Goal: Communication & Community: Ask a question

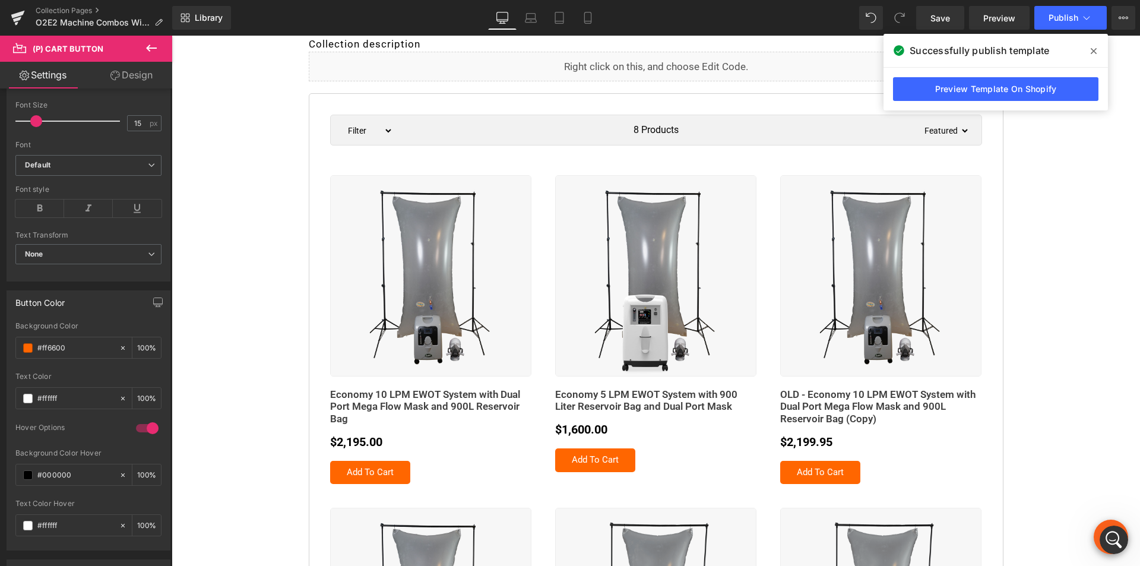
scroll to position [3402, 0]
drag, startPoint x: 1104, startPoint y: 534, endPoint x: 2015, endPoint y: 1019, distance: 1031.7
click at [1103, 533] on div "Open Intercom Messenger" at bounding box center [1111, 537] width 39 height 39
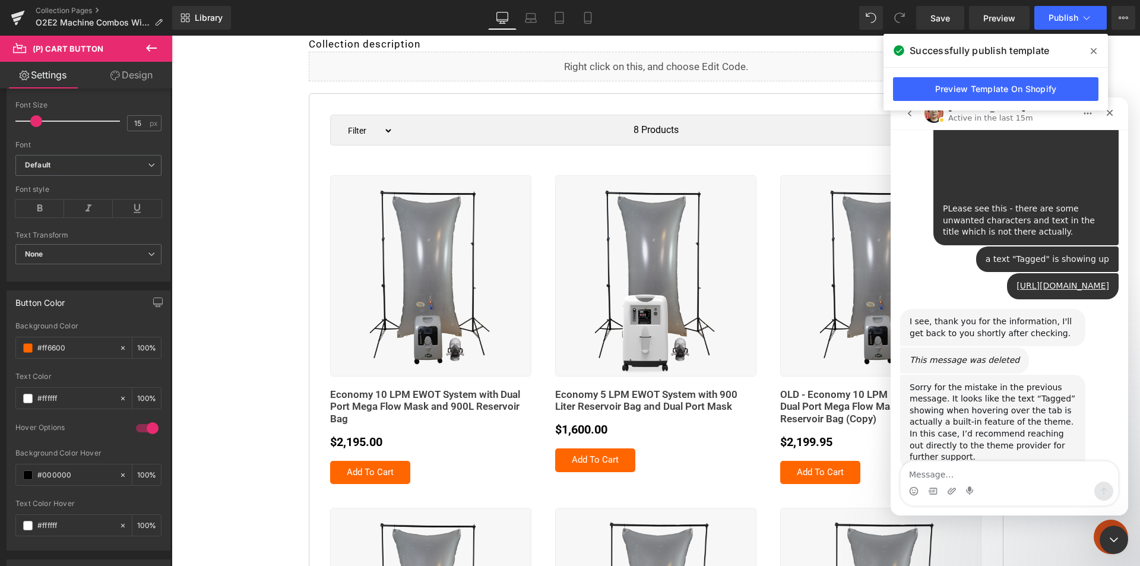
click at [1095, 54] on icon at bounding box center [1094, 50] width 6 height 9
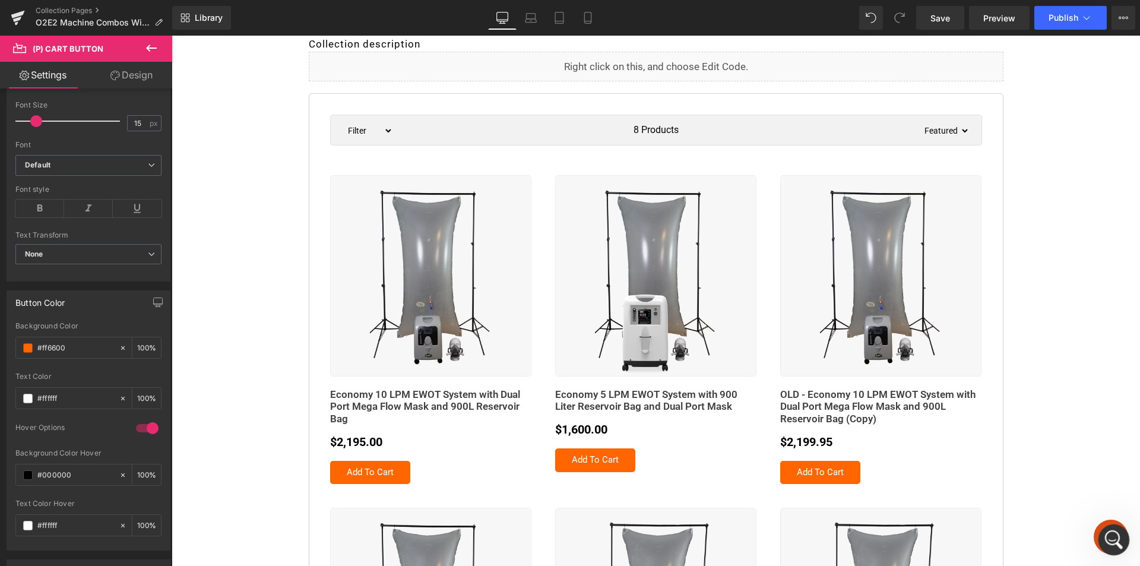
click at [1110, 537] on icon "Open Intercom Messenger" at bounding box center [1113, 538] width 20 height 20
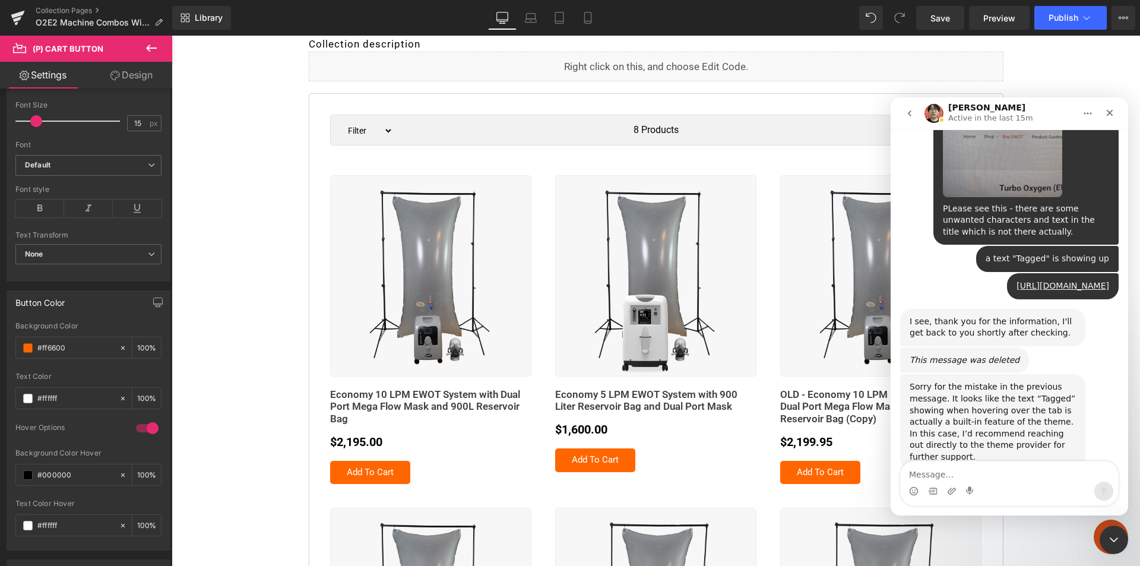
click at [945, 473] on textarea "Message…" at bounding box center [1009, 471] width 217 height 20
click at [1109, 113] on icon "Close" at bounding box center [1110, 113] width 7 height 7
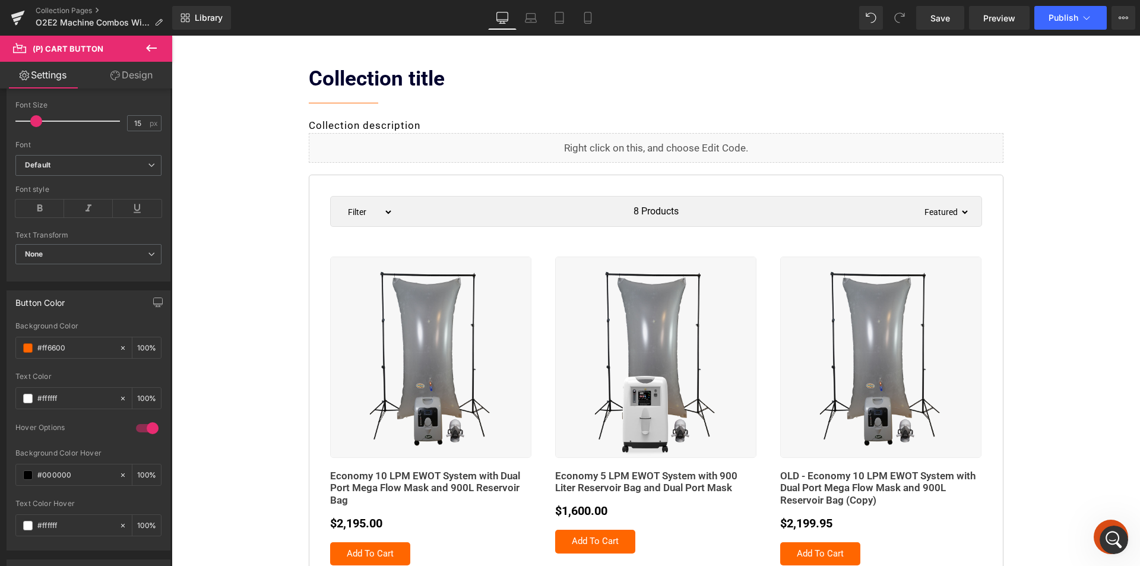
scroll to position [0, 0]
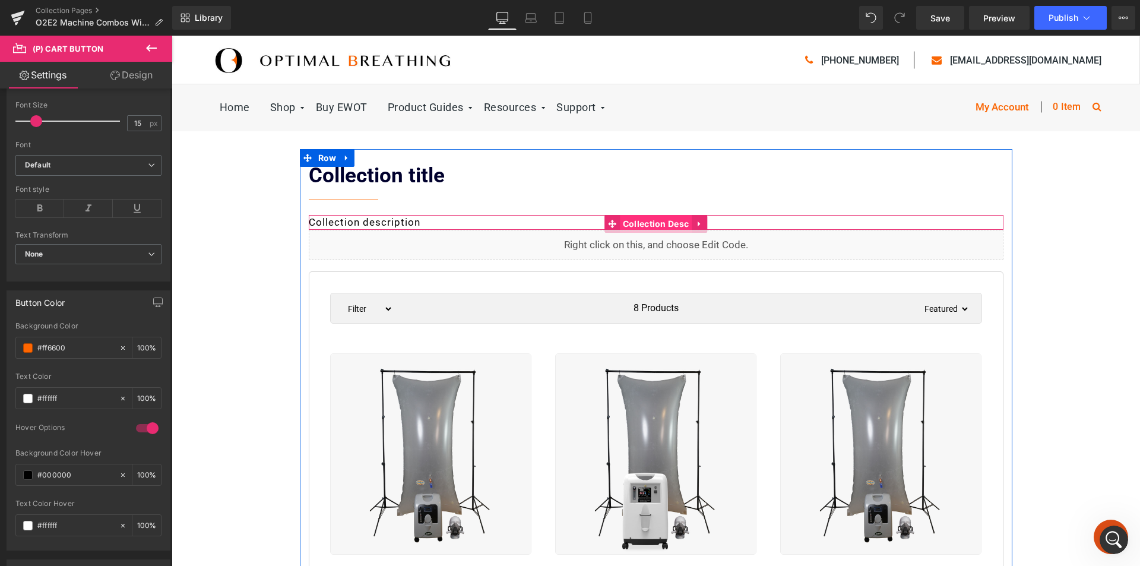
click at [640, 224] on span "Collection Desc" at bounding box center [656, 224] width 72 height 18
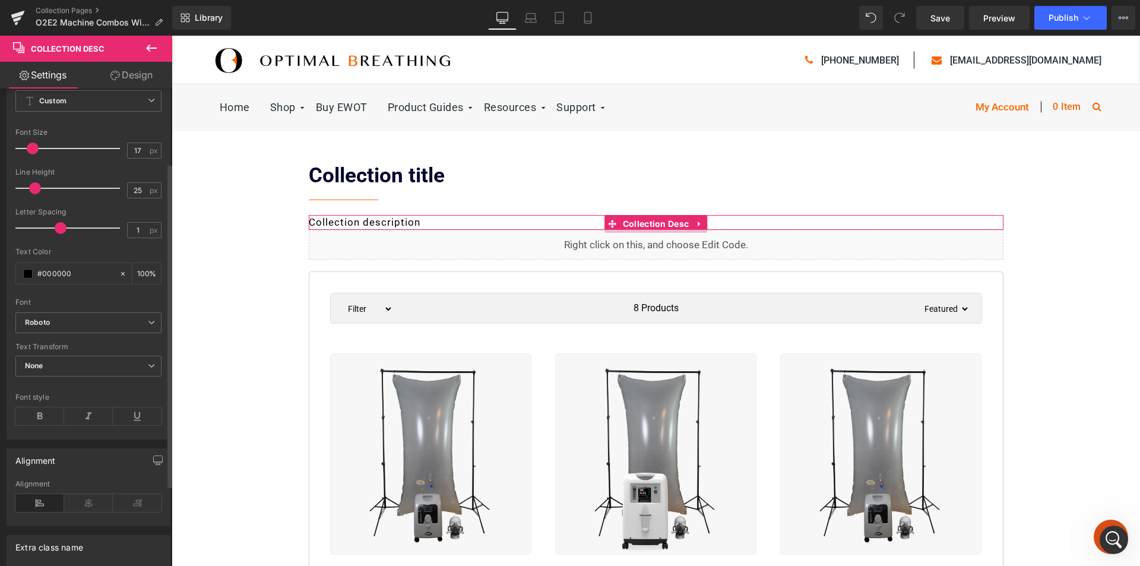
scroll to position [51, 0]
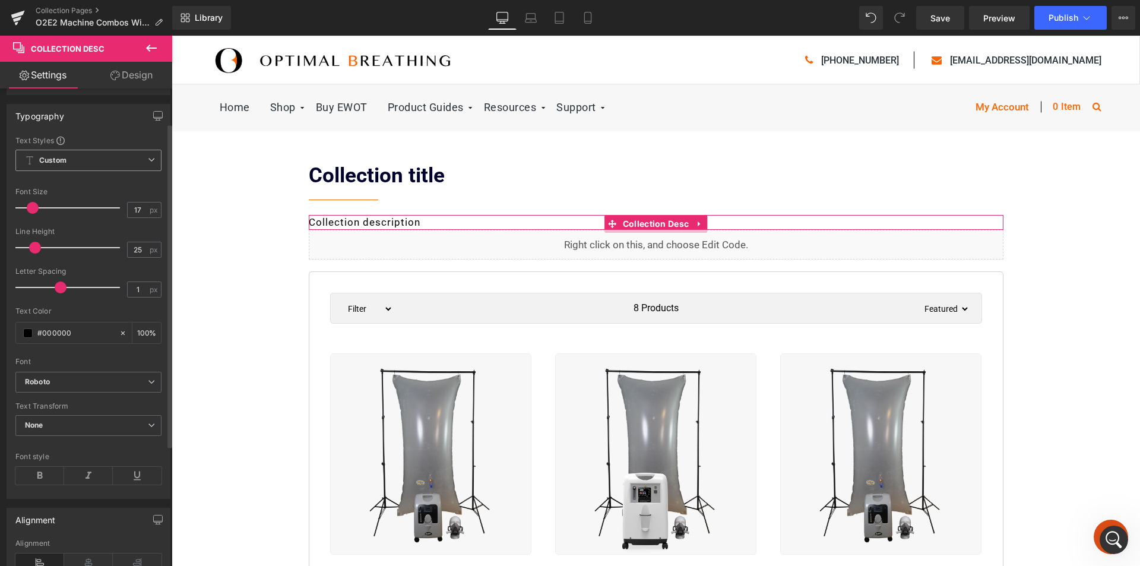
click at [88, 159] on span "Custom Setup Global Style" at bounding box center [88, 160] width 146 height 21
click at [88, 159] on span "Custom Setup Global Style" at bounding box center [85, 160] width 141 height 21
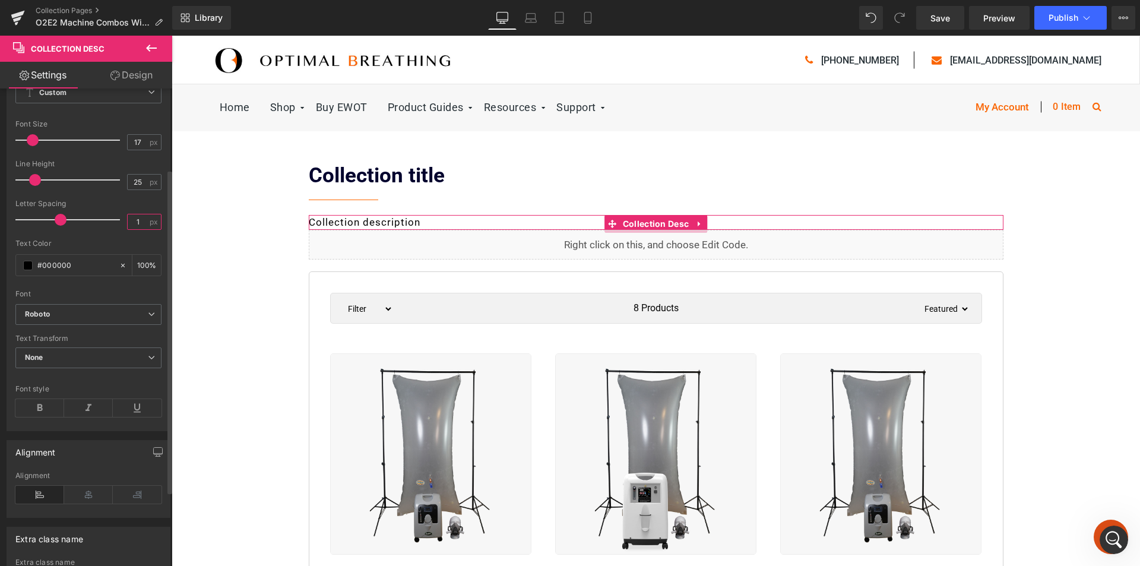
click at [139, 222] on input "1" at bounding box center [138, 221] width 21 height 15
drag, startPoint x: 142, startPoint y: 219, endPoint x: 115, endPoint y: 222, distance: 27.5
click at [115, 222] on div "Letter Spacing 1 px" at bounding box center [88, 219] width 146 height 40
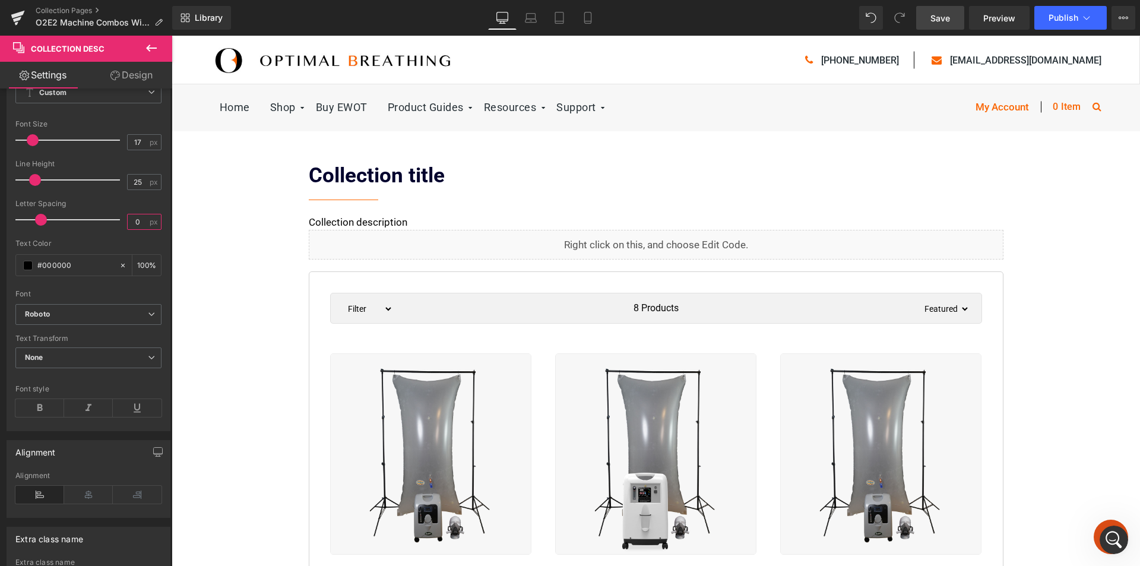
type input "0"
click at [952, 17] on link "Save" at bounding box center [940, 18] width 48 height 24
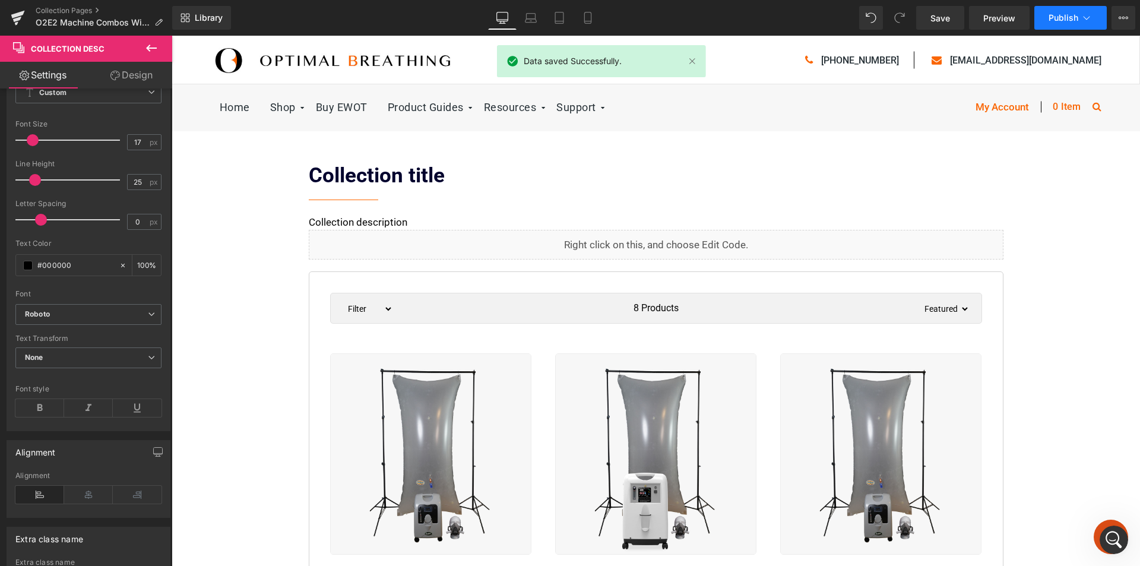
click at [1062, 15] on span "Publish" at bounding box center [1064, 17] width 30 height 9
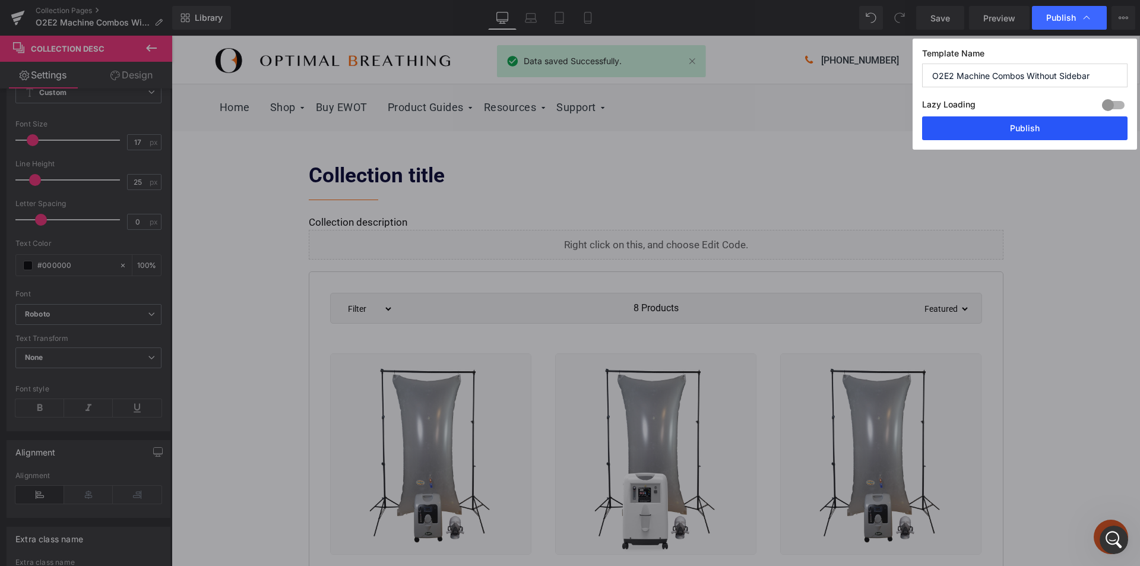
click at [1034, 128] on button "Publish" at bounding box center [1024, 128] width 205 height 24
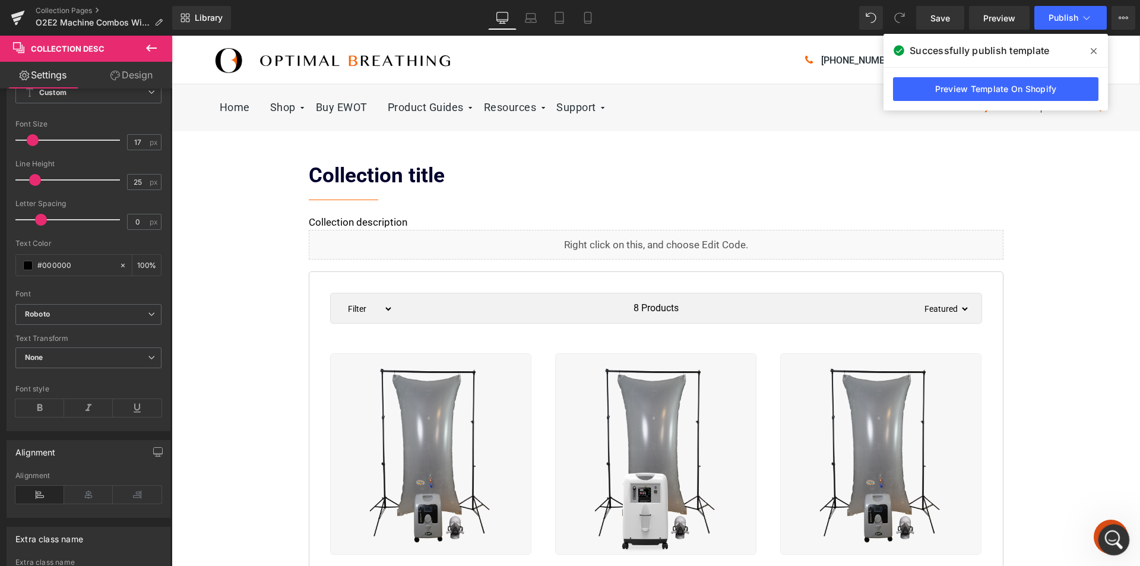
click at [1120, 535] on icon "Open Intercom Messenger" at bounding box center [1113, 538] width 20 height 20
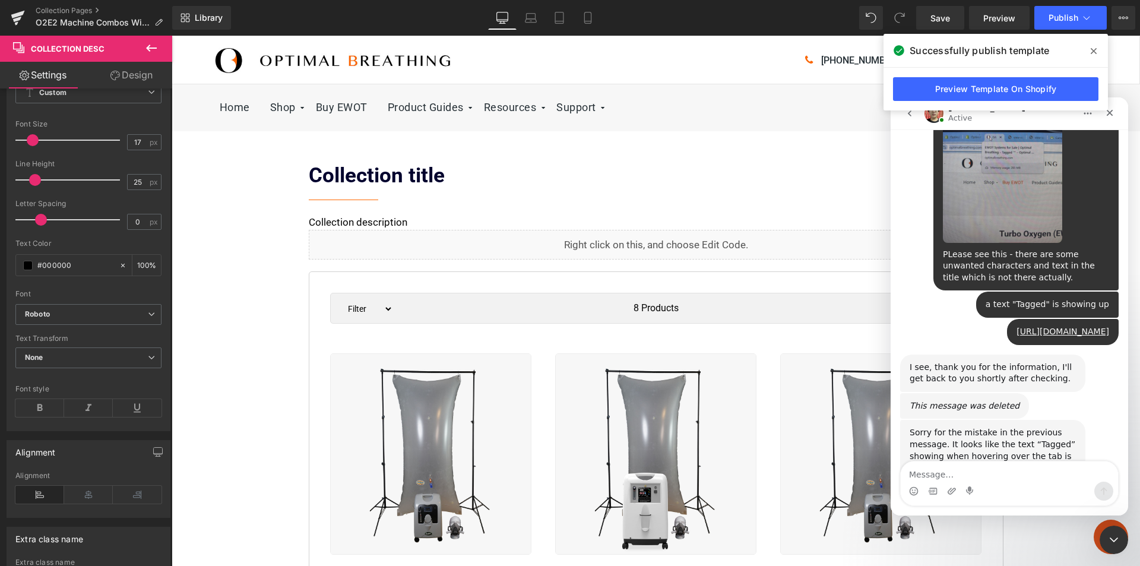
scroll to position [3402, 0]
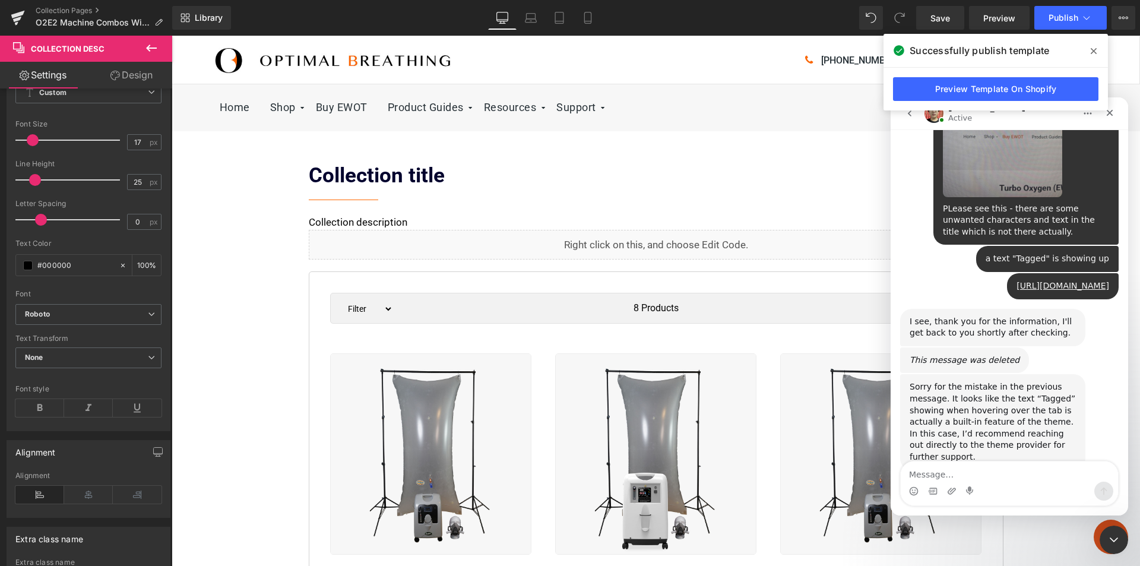
click at [1097, 52] on span at bounding box center [1093, 51] width 19 height 19
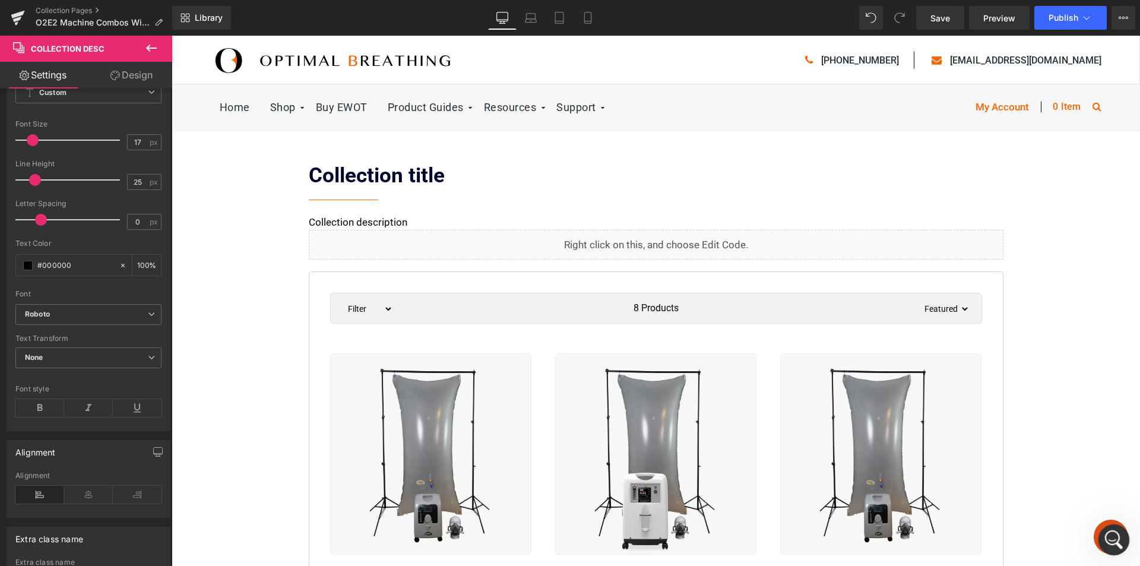
click at [1112, 536] on icon "Open Intercom Messenger" at bounding box center [1112, 537] width 8 height 9
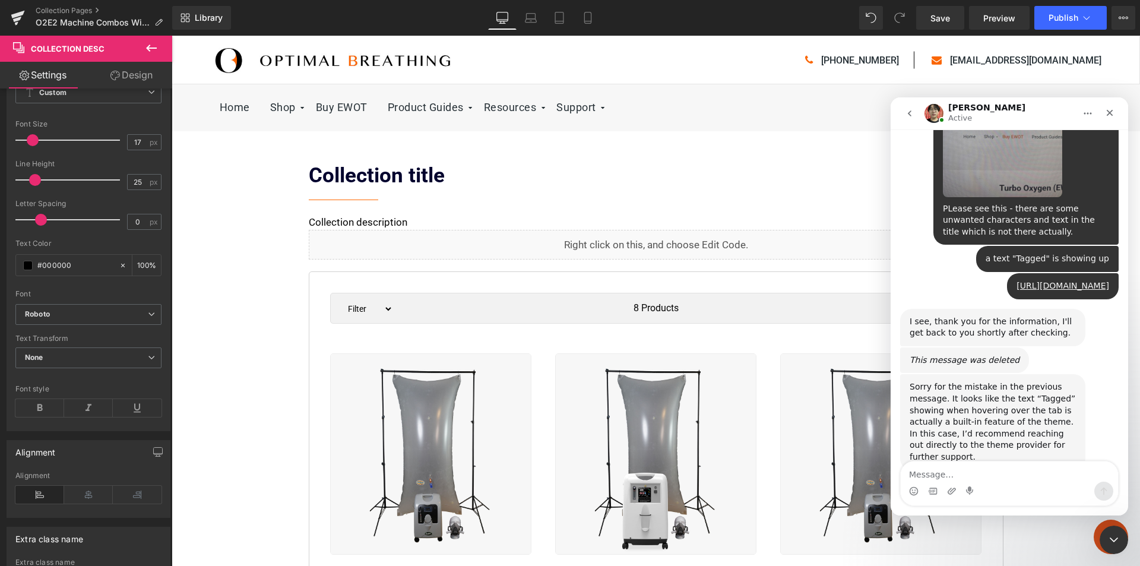
click at [946, 477] on textarea "Message…" at bounding box center [1009, 471] width 217 height 20
click at [907, 112] on icon "go back" at bounding box center [909, 113] width 9 height 9
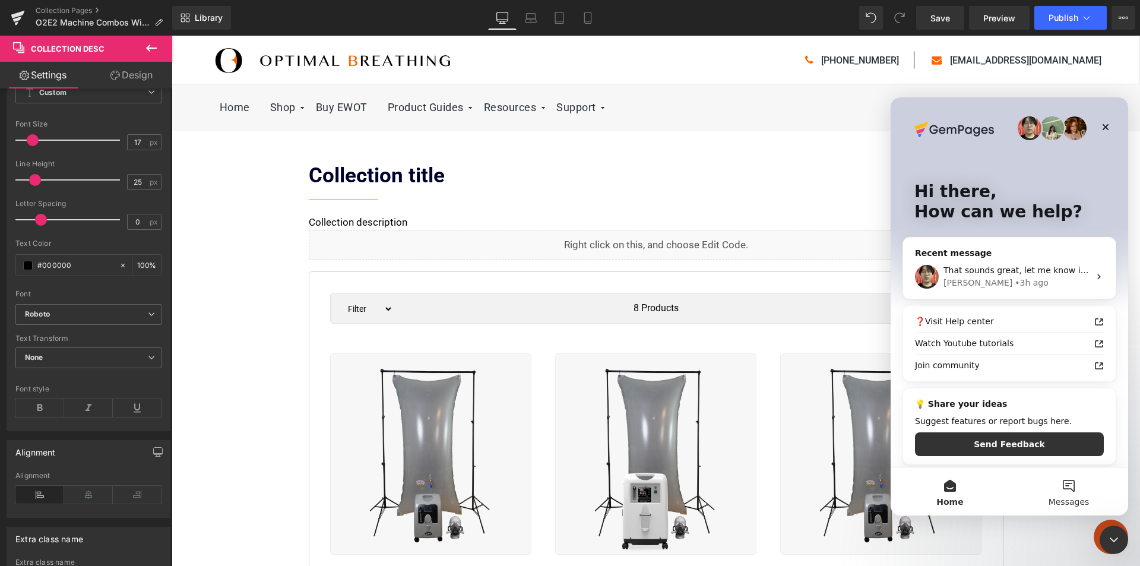
click at [1076, 495] on button "Messages" at bounding box center [1068, 491] width 119 height 47
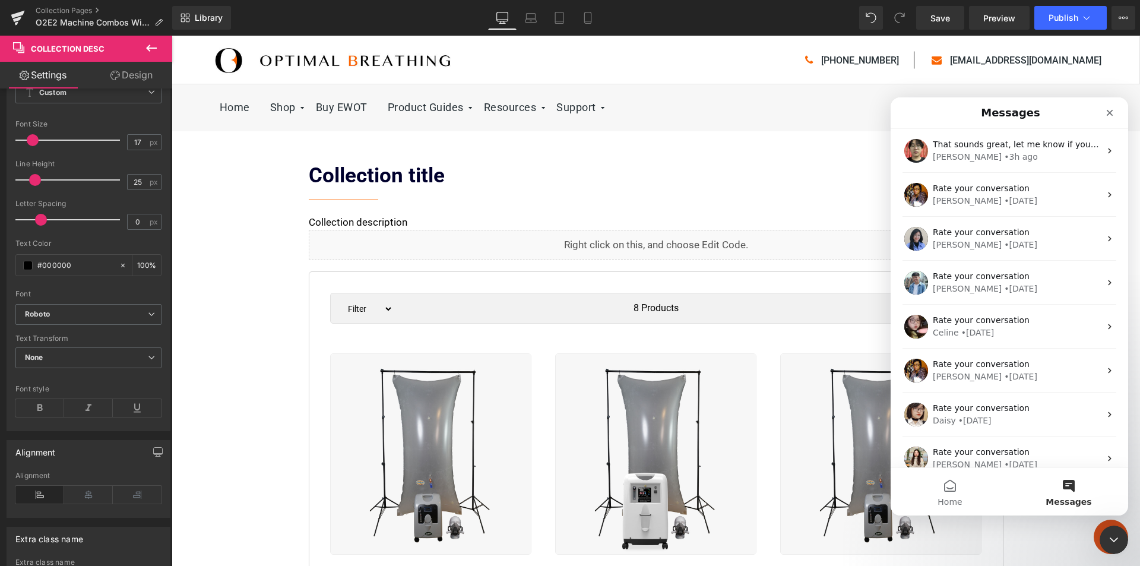
click at [1063, 489] on button "Messages" at bounding box center [1068, 491] width 119 height 47
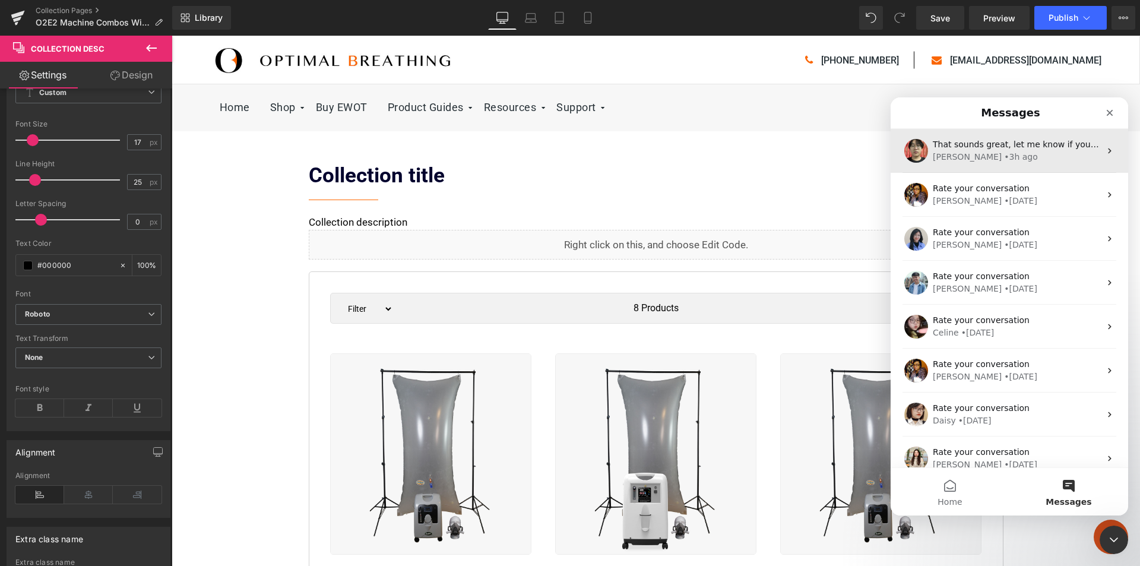
click at [1015, 164] on div "That sounds great, let me know if you have follow-up questions relating to GemP…" at bounding box center [1009, 151] width 237 height 44
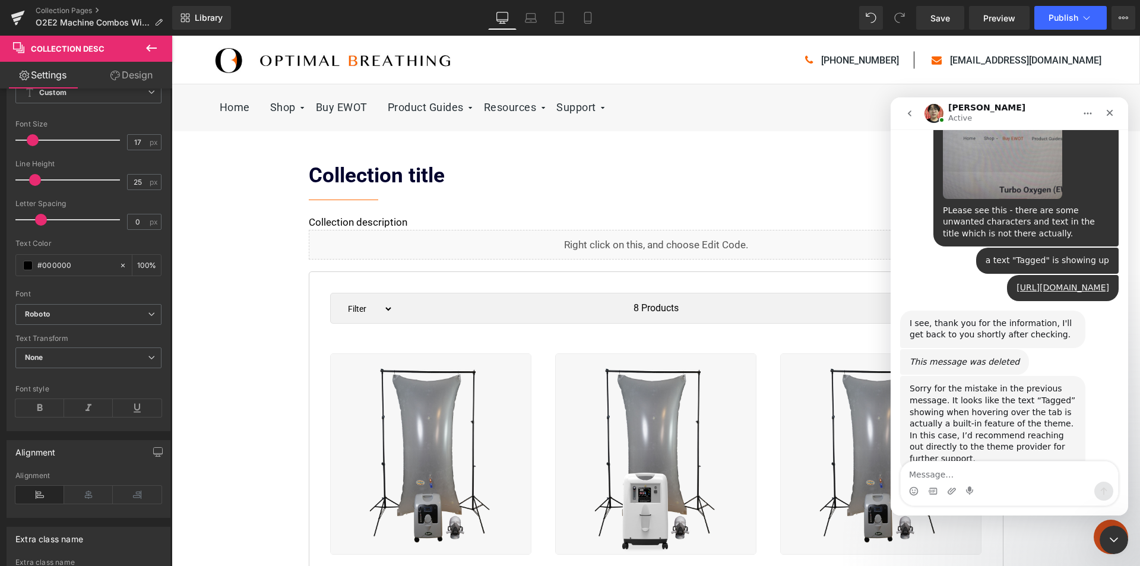
scroll to position [3402, 0]
click at [991, 478] on textarea "Message…" at bounding box center [1009, 471] width 217 height 20
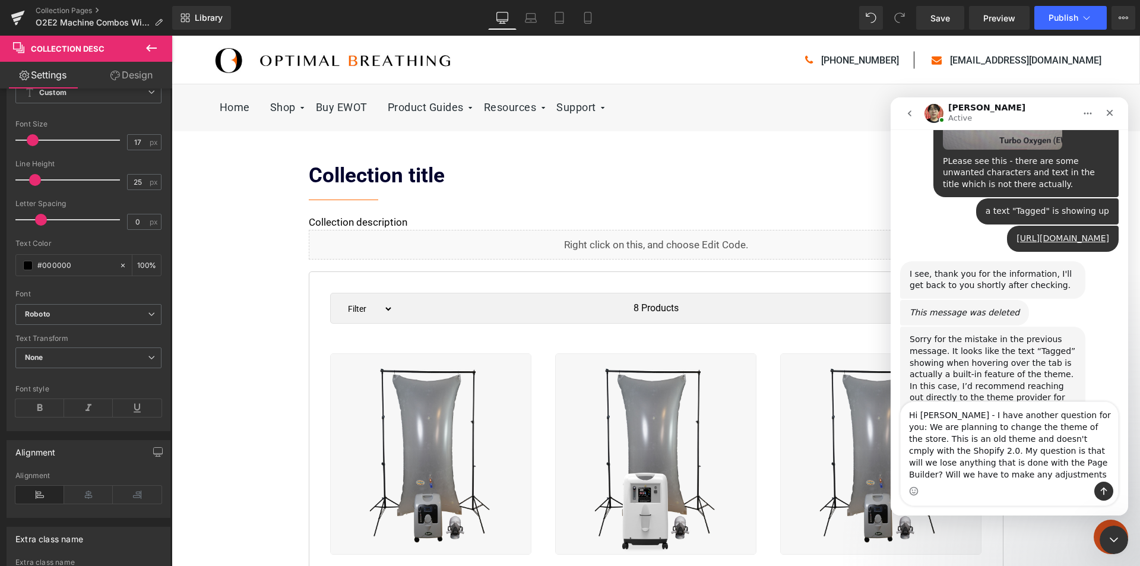
scroll to position [3462, 0]
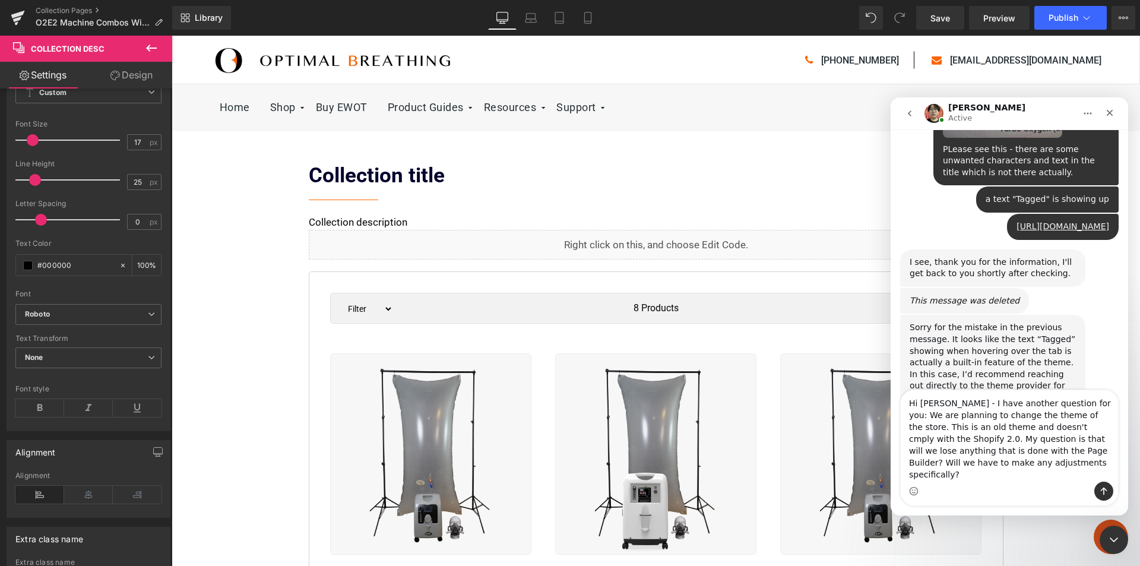
type textarea "Hi [PERSON_NAME] - I have another question for you: We are planning to change t…"
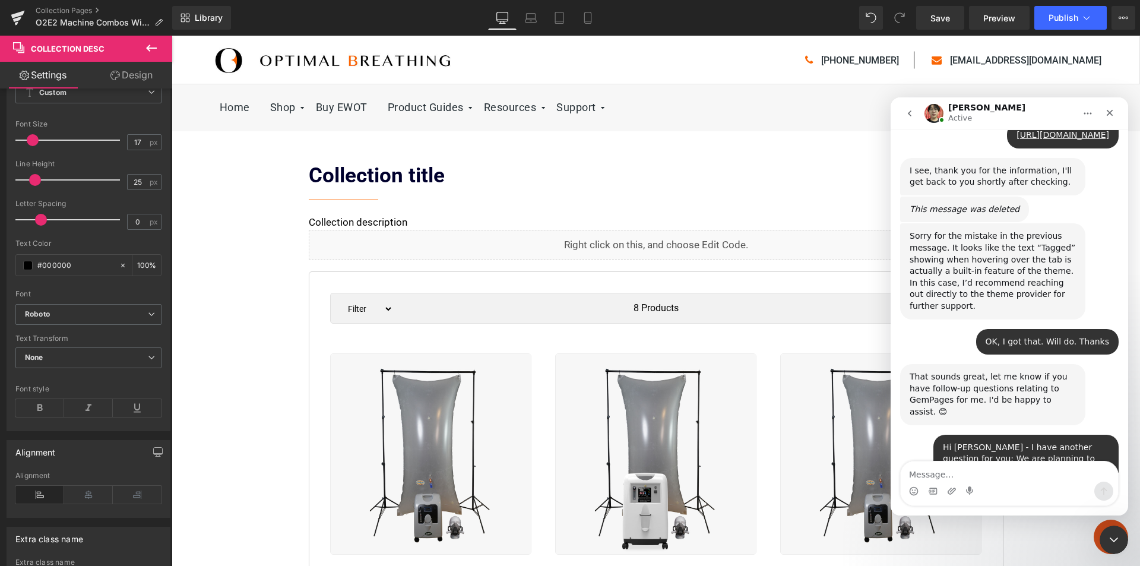
scroll to position [3554, 0]
click at [983, 472] on textarea "Message…" at bounding box center [1009, 471] width 217 height 20
type textarea "Sure"
